Goal: Task Accomplishment & Management: Complete application form

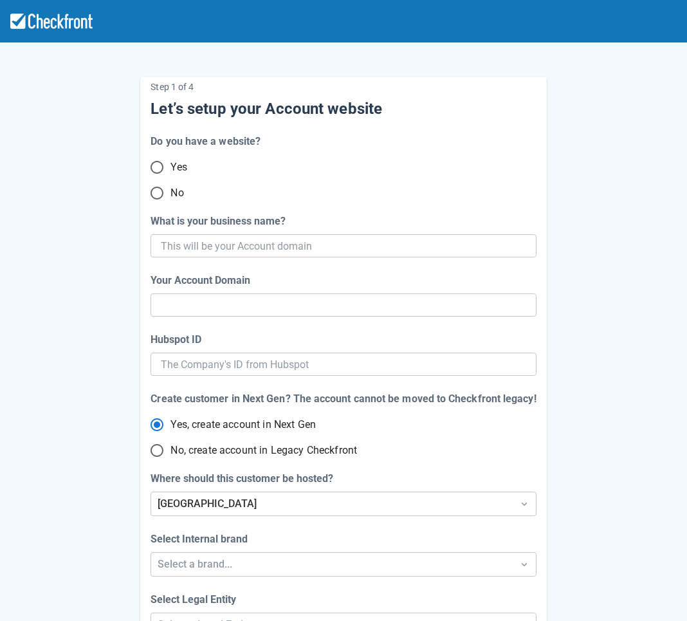
click at [159, 196] on input "No" at bounding box center [156, 193] width 27 height 27
radio input "true"
click at [265, 241] on input "What is your business name?" at bounding box center [342, 245] width 362 height 23
paste input "gpy-20251003t0900"
type input "gpy-20251003t0900"
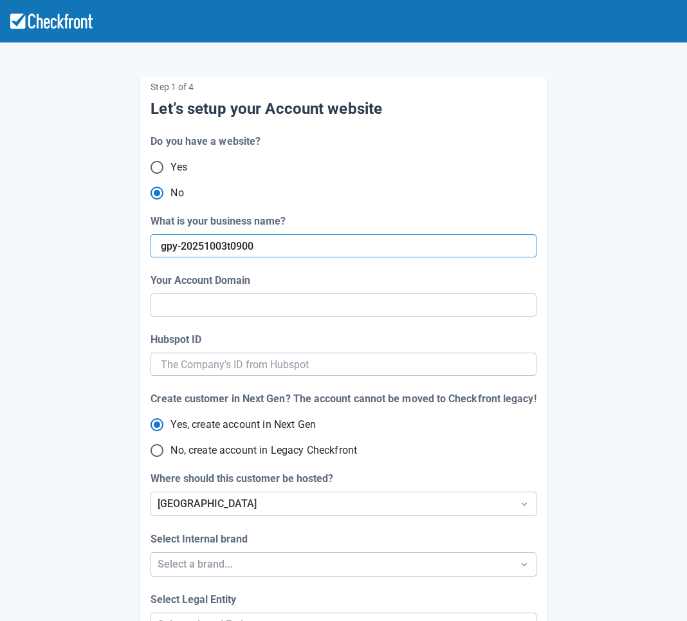
type input "gpy-20251003-t-0900"
radio input "true"
radio input "false"
type input "gpy-20251003t0900"
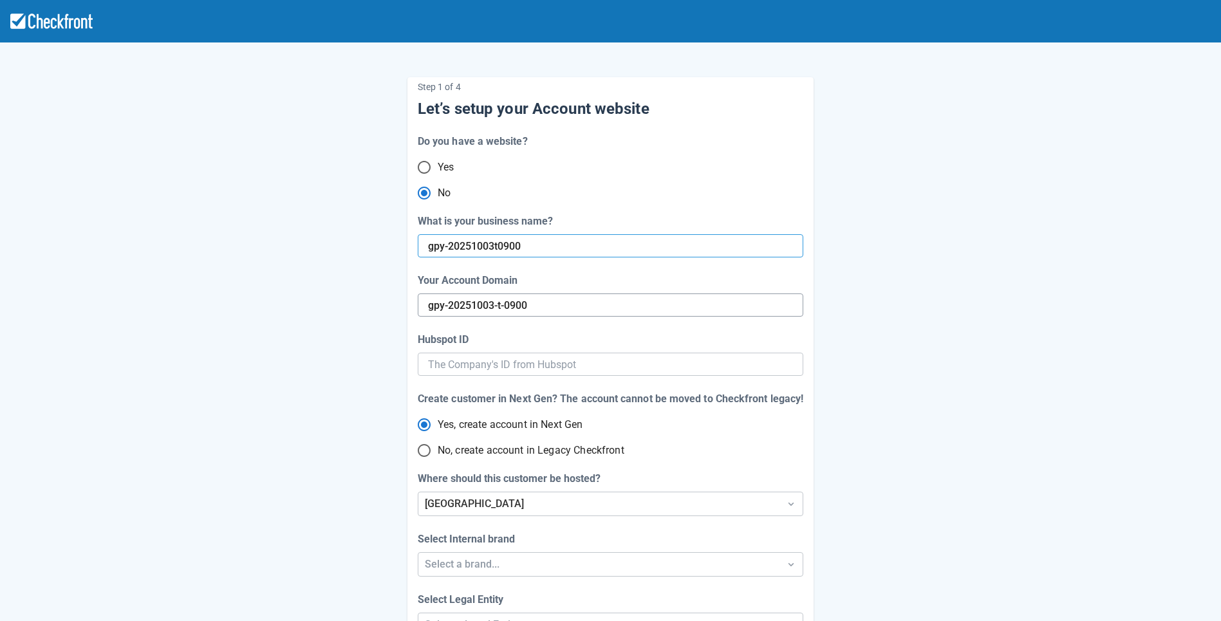
click at [569, 305] on input "gpy-20251003-t-0900" at bounding box center [610, 304] width 365 height 23
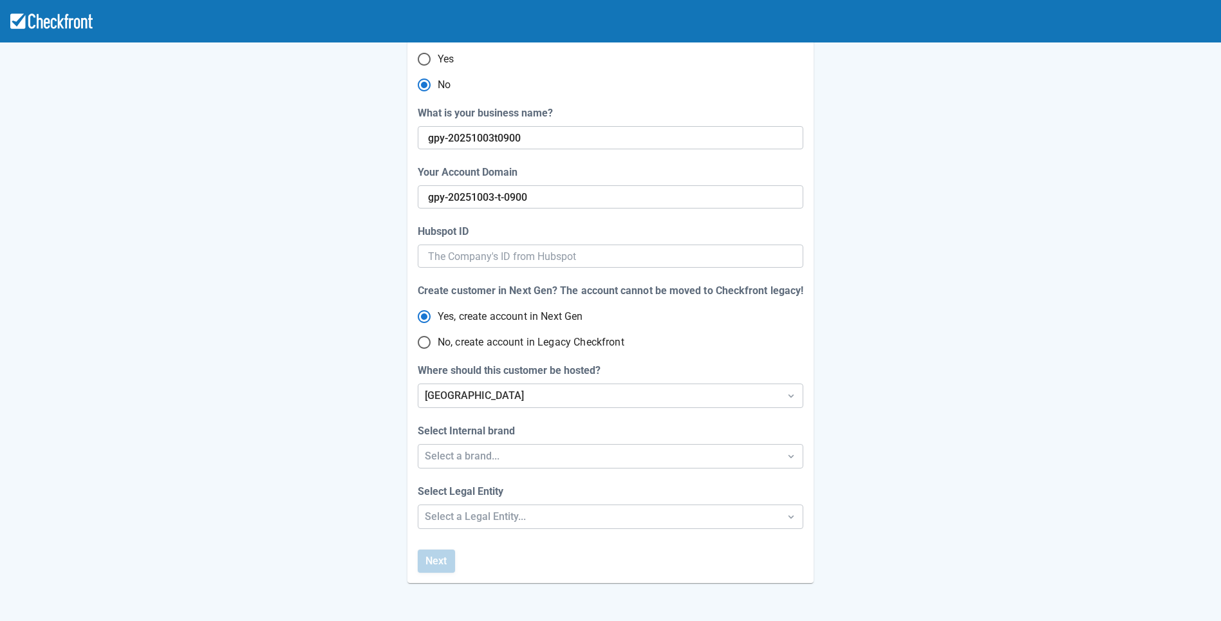
scroll to position [111, 0]
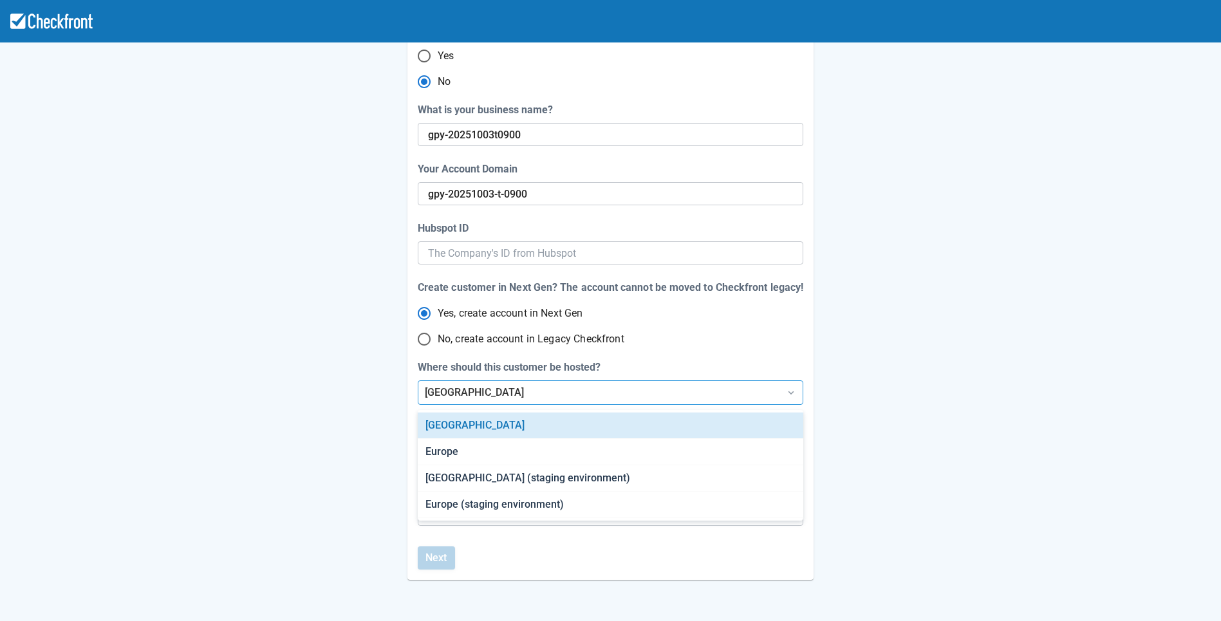
click at [506, 391] on div "[GEOGRAPHIC_DATA]" at bounding box center [599, 392] width 348 height 15
click at [502, 485] on div "[GEOGRAPHIC_DATA] (staging environment)" at bounding box center [610, 478] width 385 height 26
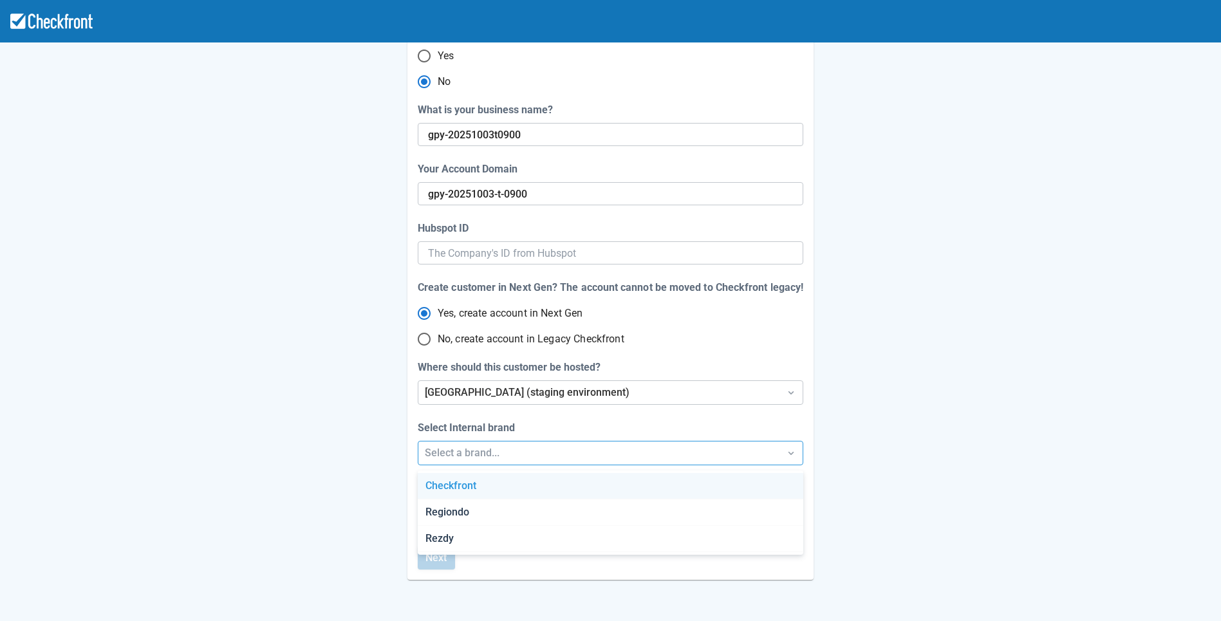
click at [512, 455] on div "Select a brand..." at bounding box center [599, 452] width 348 height 15
click at [488, 484] on div "Checkfront" at bounding box center [610, 486] width 385 height 26
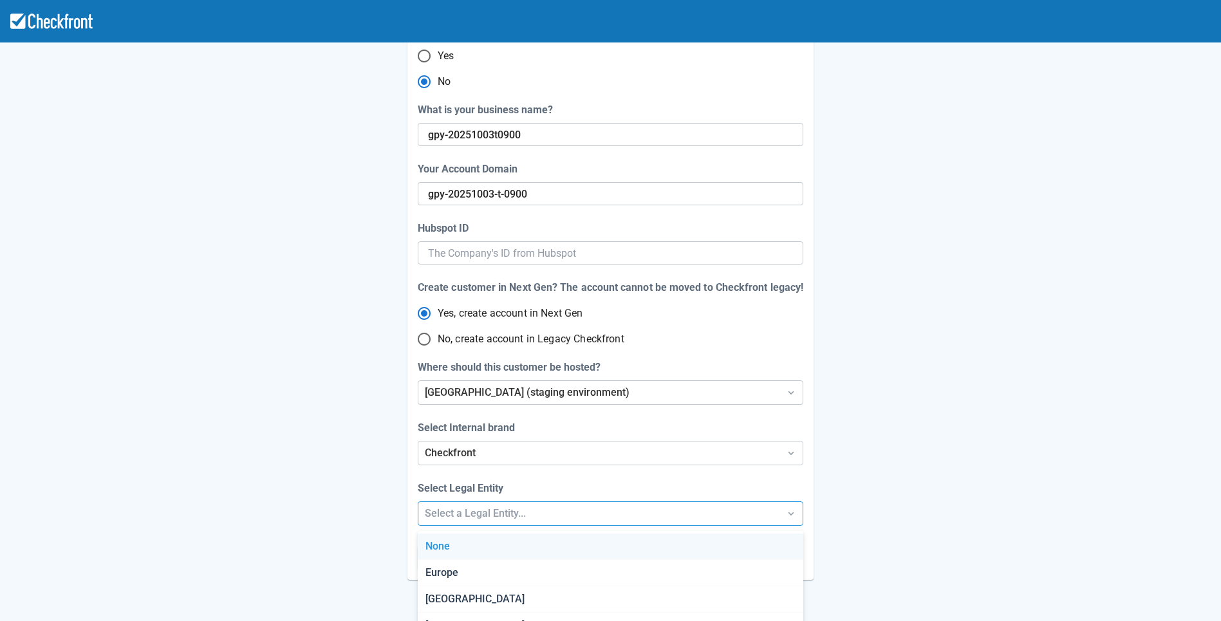
scroll to position [163, 0]
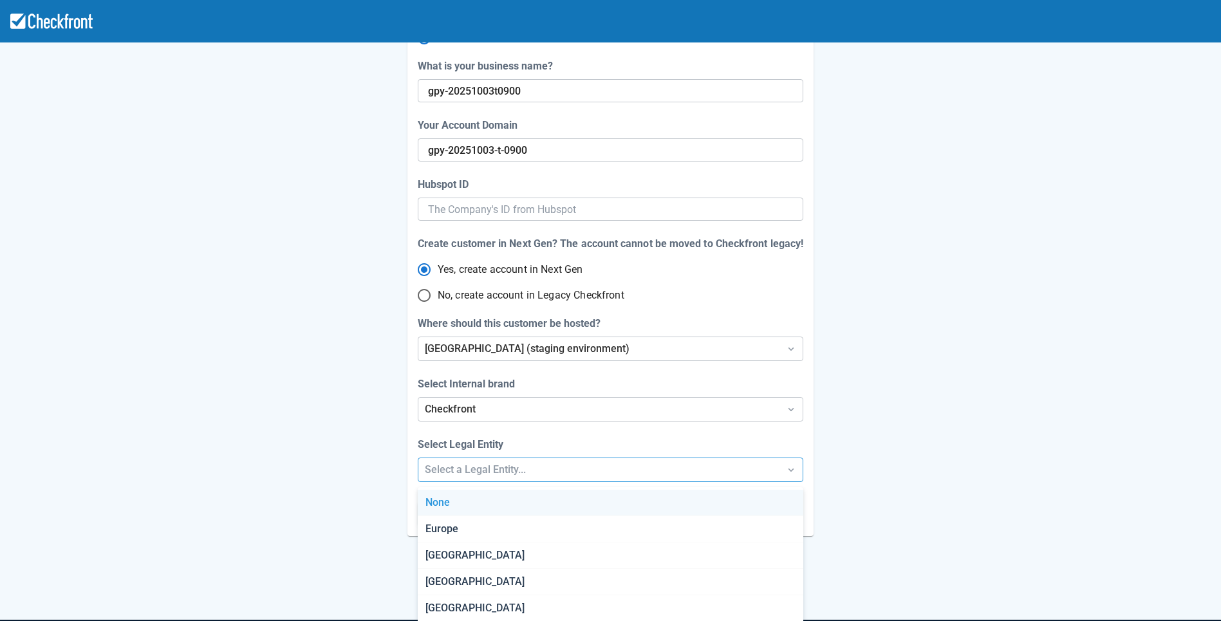
click at [490, 517] on div "Step 1 of 4 Let’s setup your Account website Do you have a website? Yes No What…" at bounding box center [610, 271] width 1221 height 852
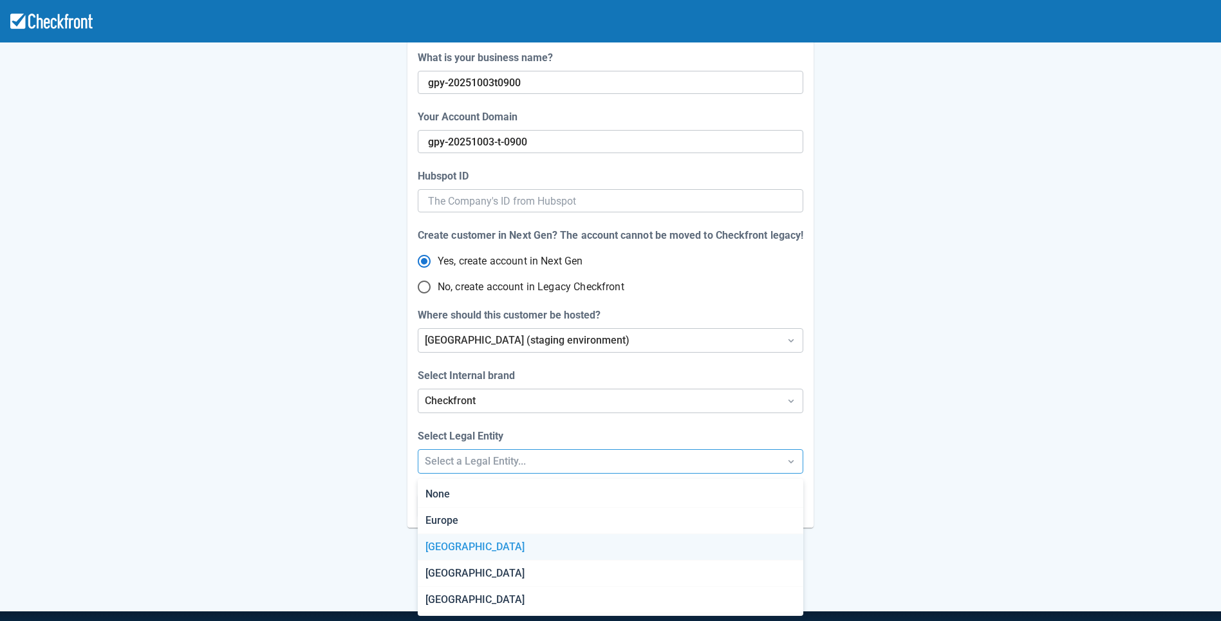
click at [476, 545] on div "[GEOGRAPHIC_DATA]" at bounding box center [610, 547] width 385 height 26
radio input "false"
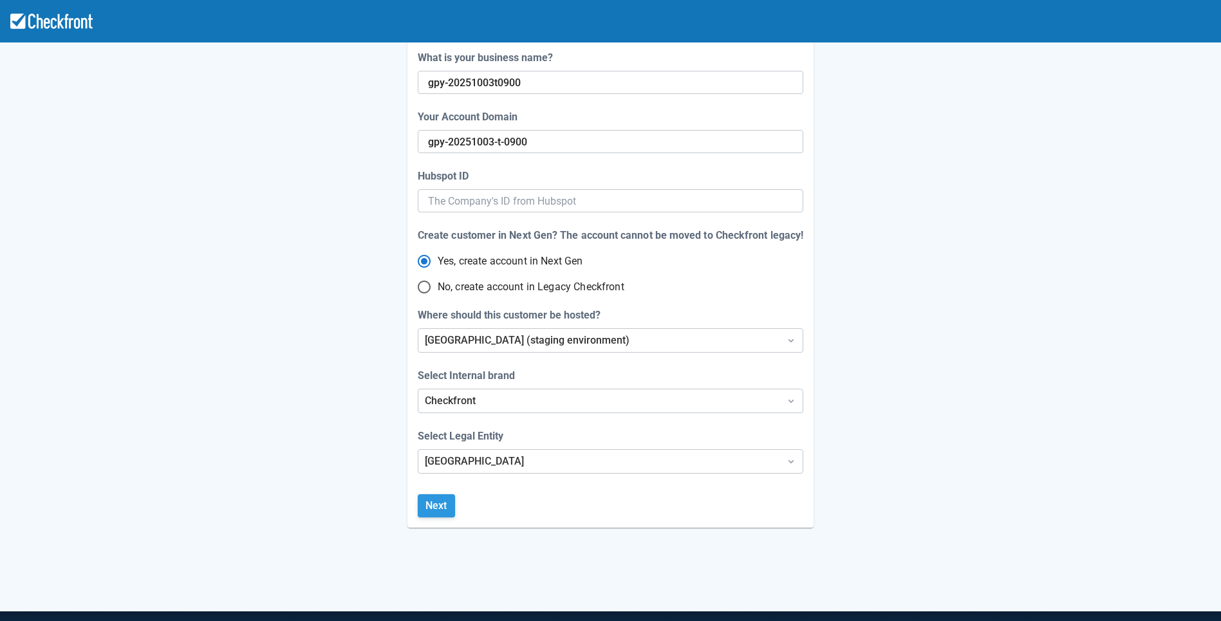
click at [442, 514] on button "Next" at bounding box center [436, 505] width 37 height 23
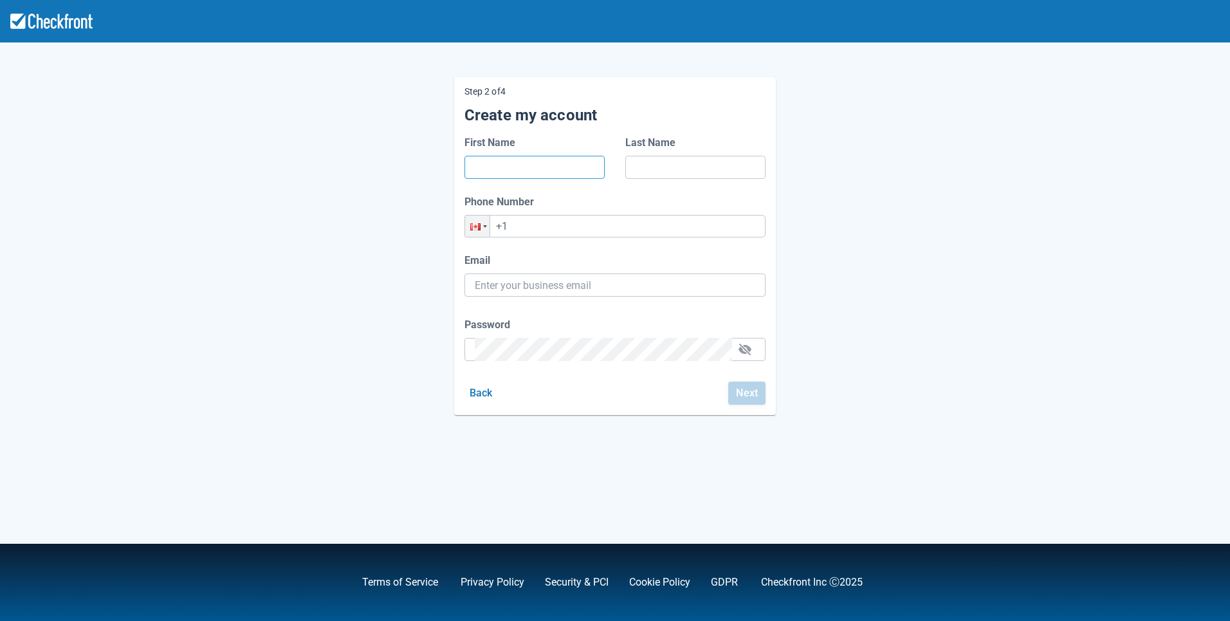
click at [505, 163] on input "First Name" at bounding box center [535, 167] width 120 height 23
type input "gsga"
click at [658, 167] on input "Last Name" at bounding box center [696, 167] width 120 height 23
type input "dasfds"
click at [607, 225] on input "+1" at bounding box center [615, 226] width 301 height 23
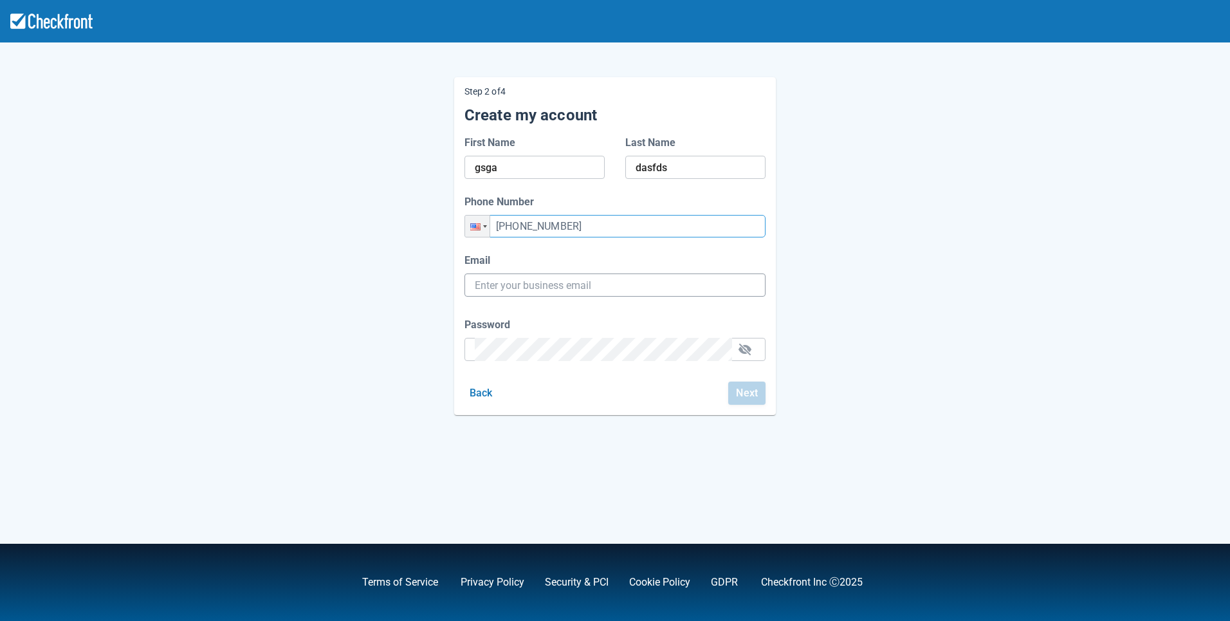
type input "[PHONE_NUMBER]"
click at [607, 283] on input "Email" at bounding box center [615, 284] width 281 height 23
paste input "[EMAIL_ADDRESS][DOMAIN_NAME]"
type input "[EMAIL_ADDRESS][DOMAIN_NAME]"
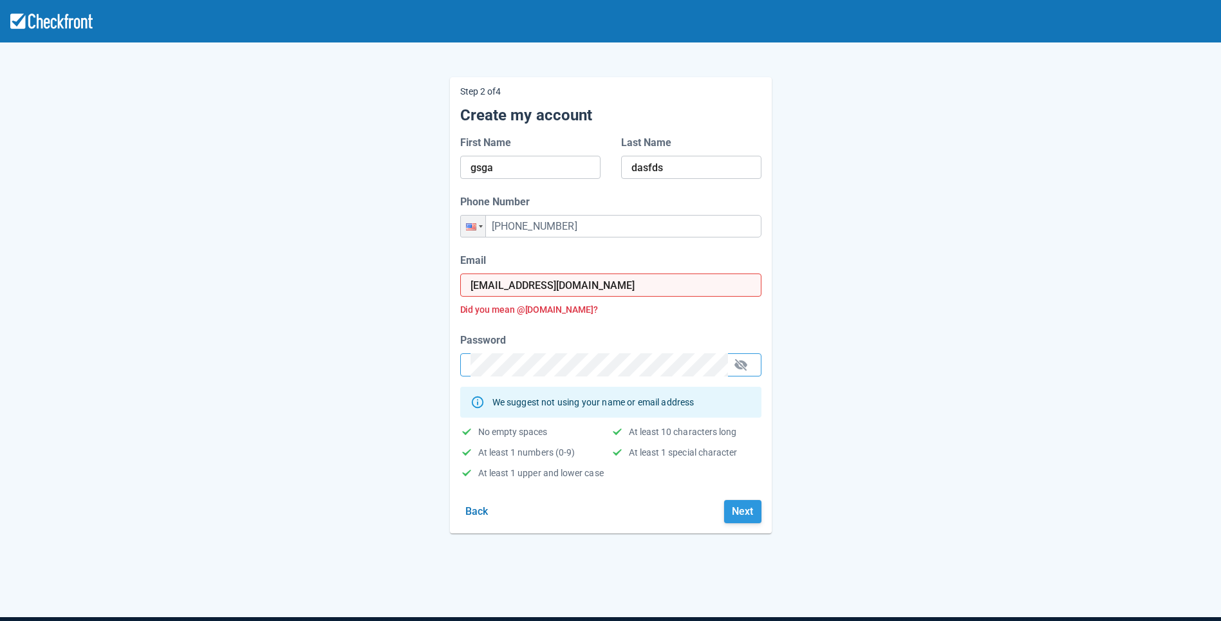
click at [687, 510] on button "Next" at bounding box center [742, 511] width 37 height 23
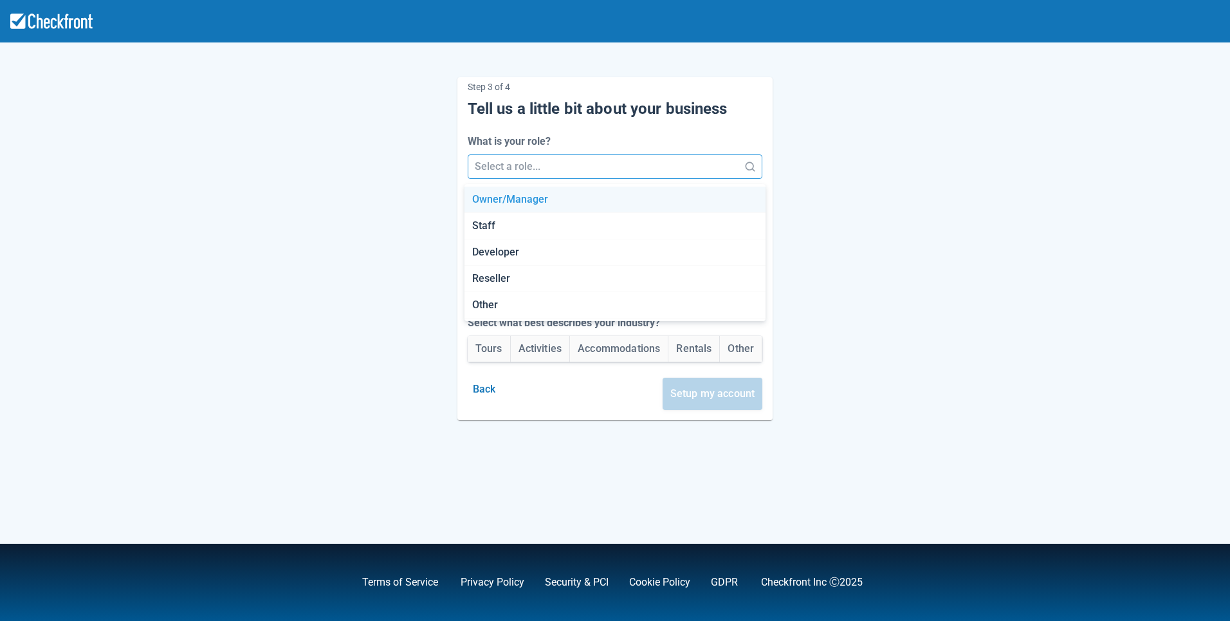
click at [647, 172] on div at bounding box center [604, 167] width 258 height 18
click at [601, 233] on div "Staff" at bounding box center [615, 226] width 301 height 26
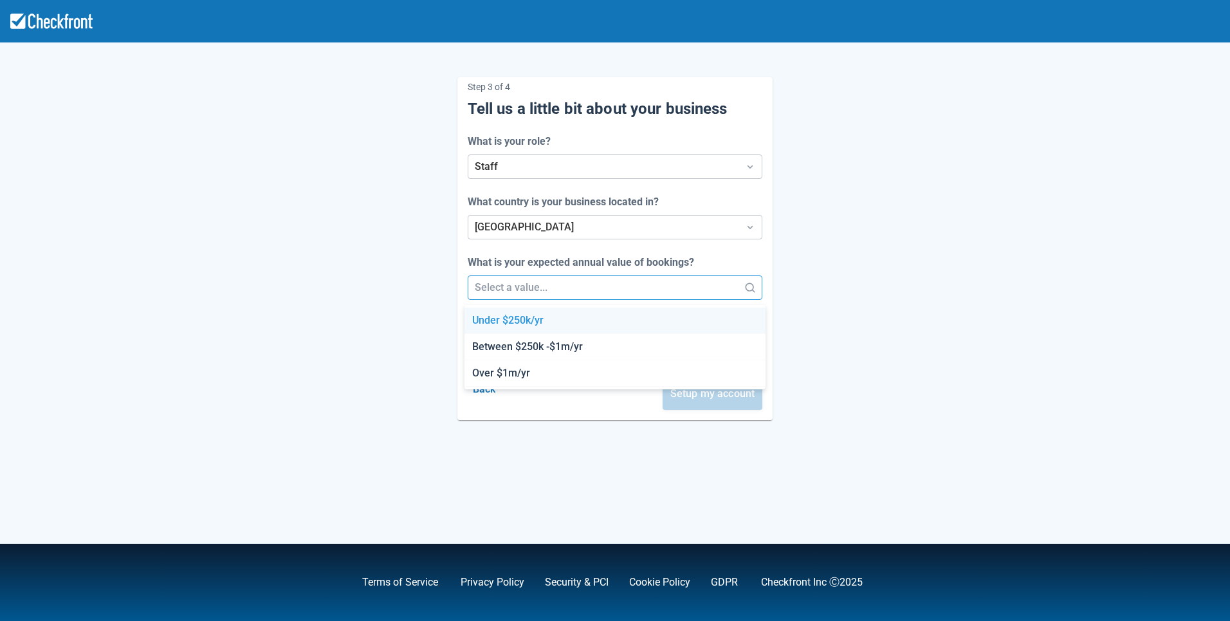
click at [578, 286] on div at bounding box center [604, 288] width 258 height 18
click at [550, 333] on div "Under $250k/yr" at bounding box center [615, 321] width 301 height 26
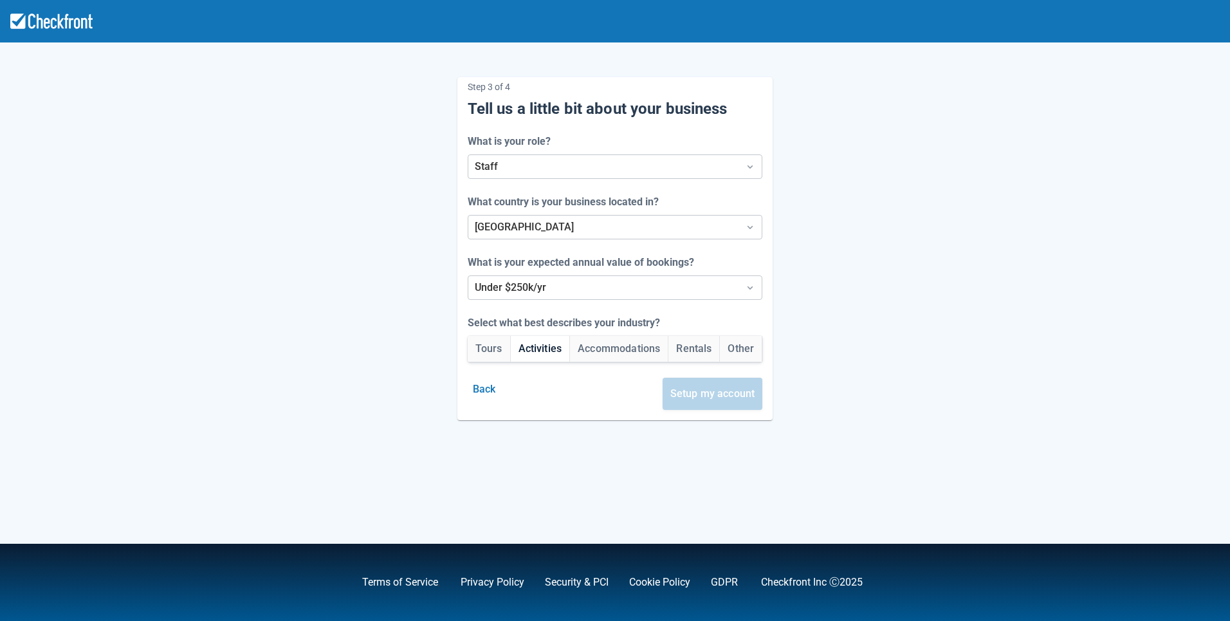
click at [548, 349] on button "Activities" at bounding box center [540, 349] width 59 height 26
click at [687, 394] on button "Setup my account" at bounding box center [713, 394] width 100 height 32
